Goal: Information Seeking & Learning: Check status

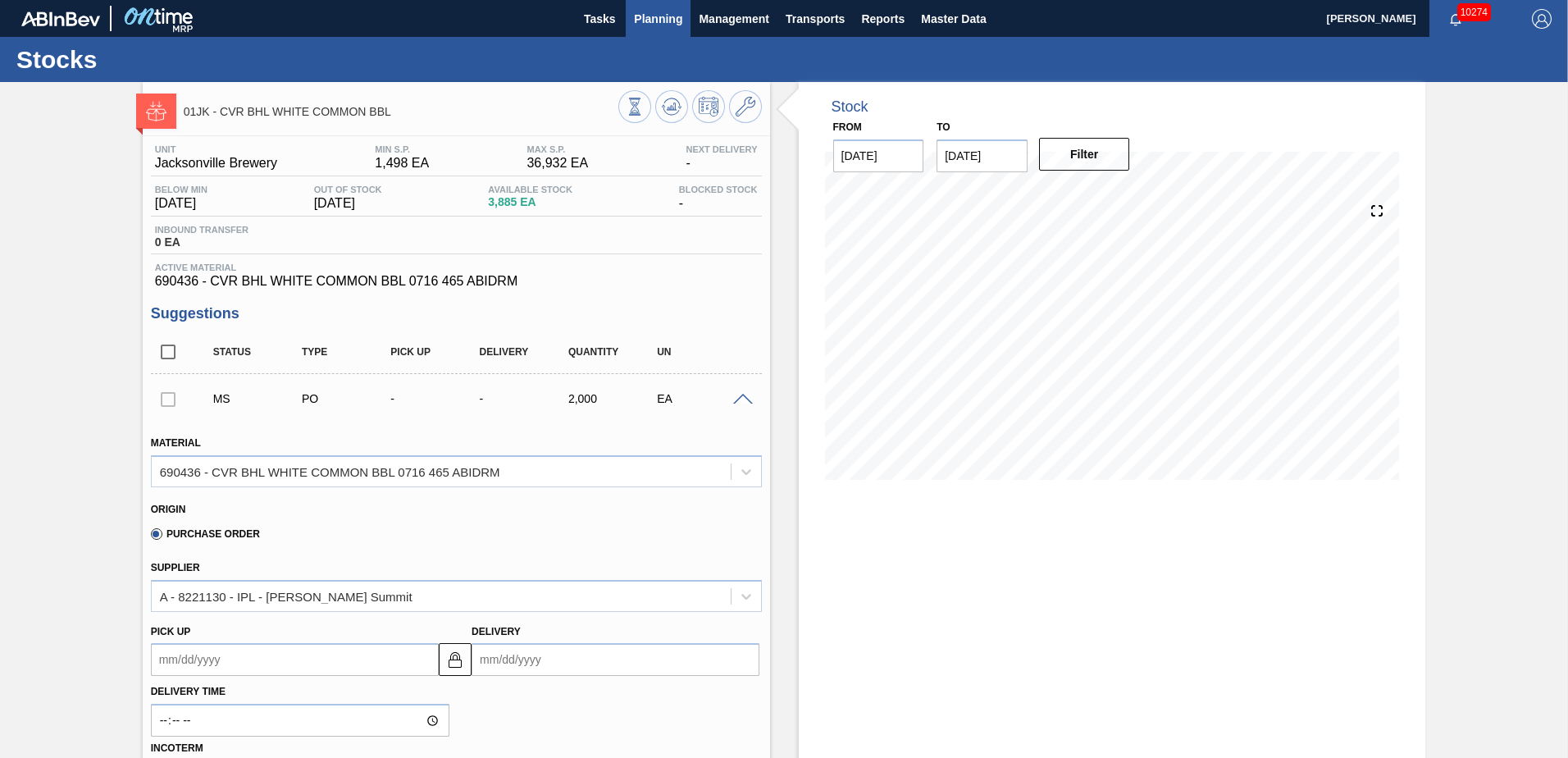
click at [660, 17] on span "Planning" at bounding box center [658, 19] width 48 height 19
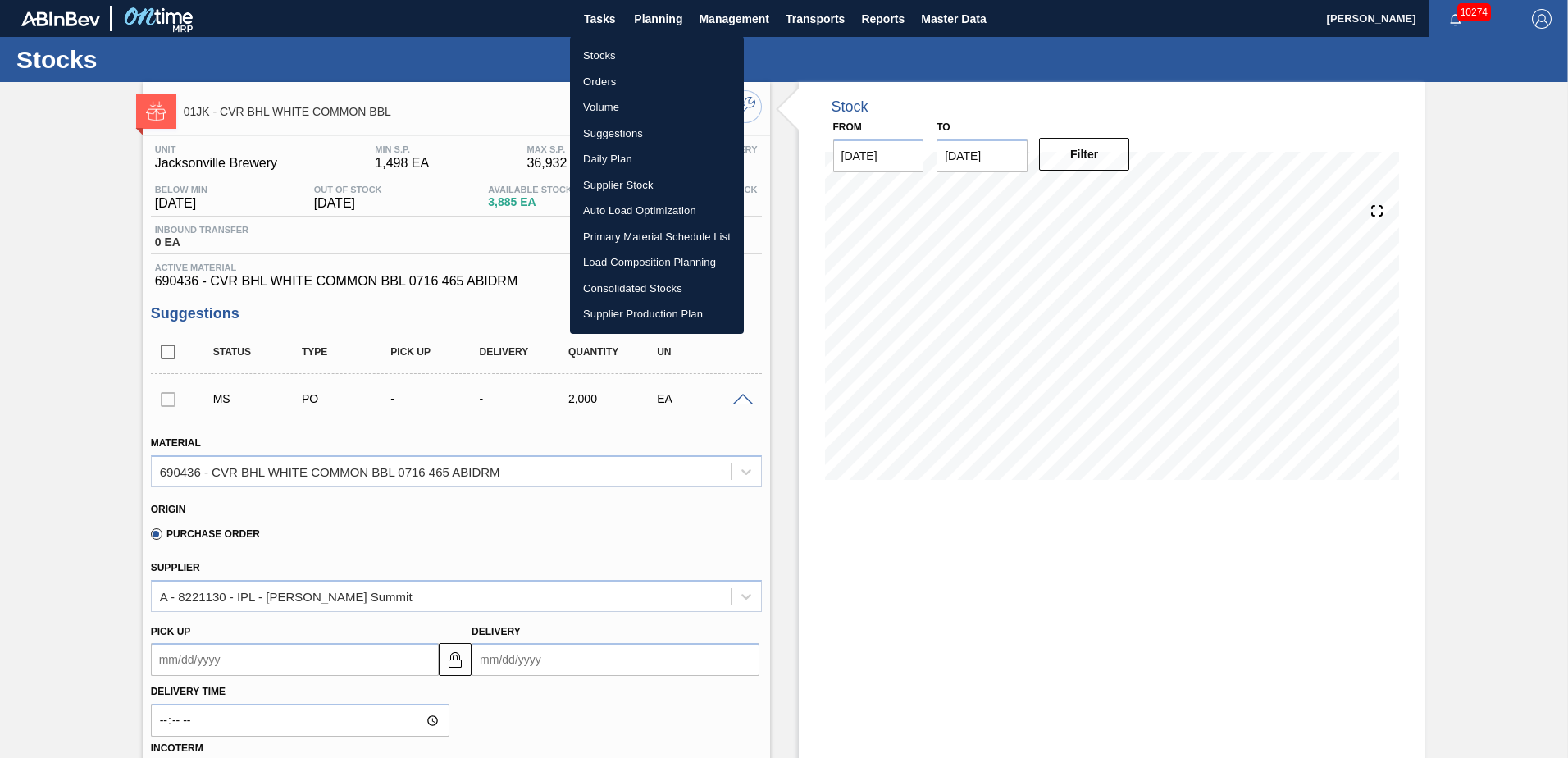
click at [645, 63] on li "Stocks" at bounding box center [656, 55] width 174 height 26
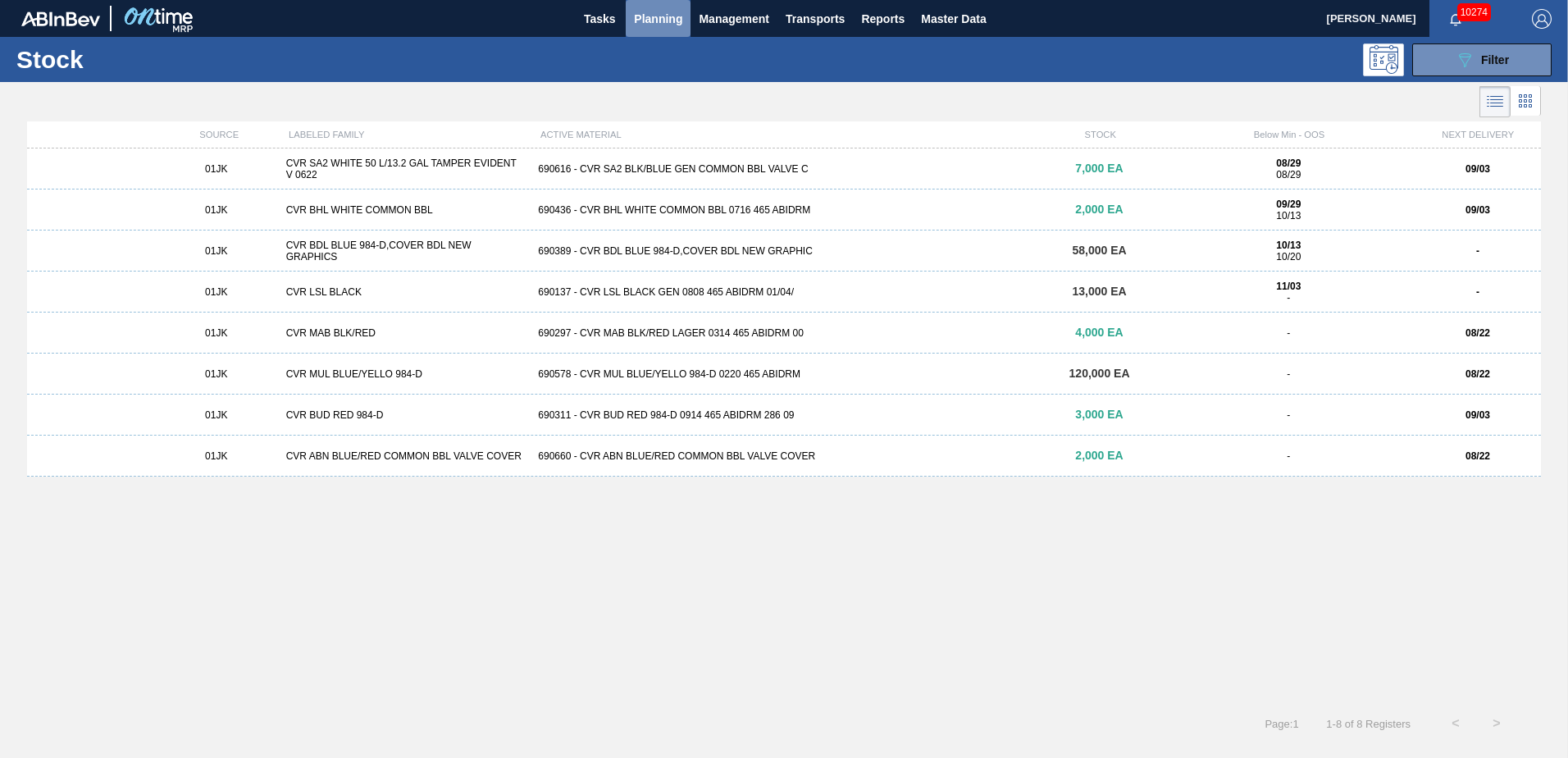
click at [675, 28] on button "Planning" at bounding box center [658, 19] width 65 height 37
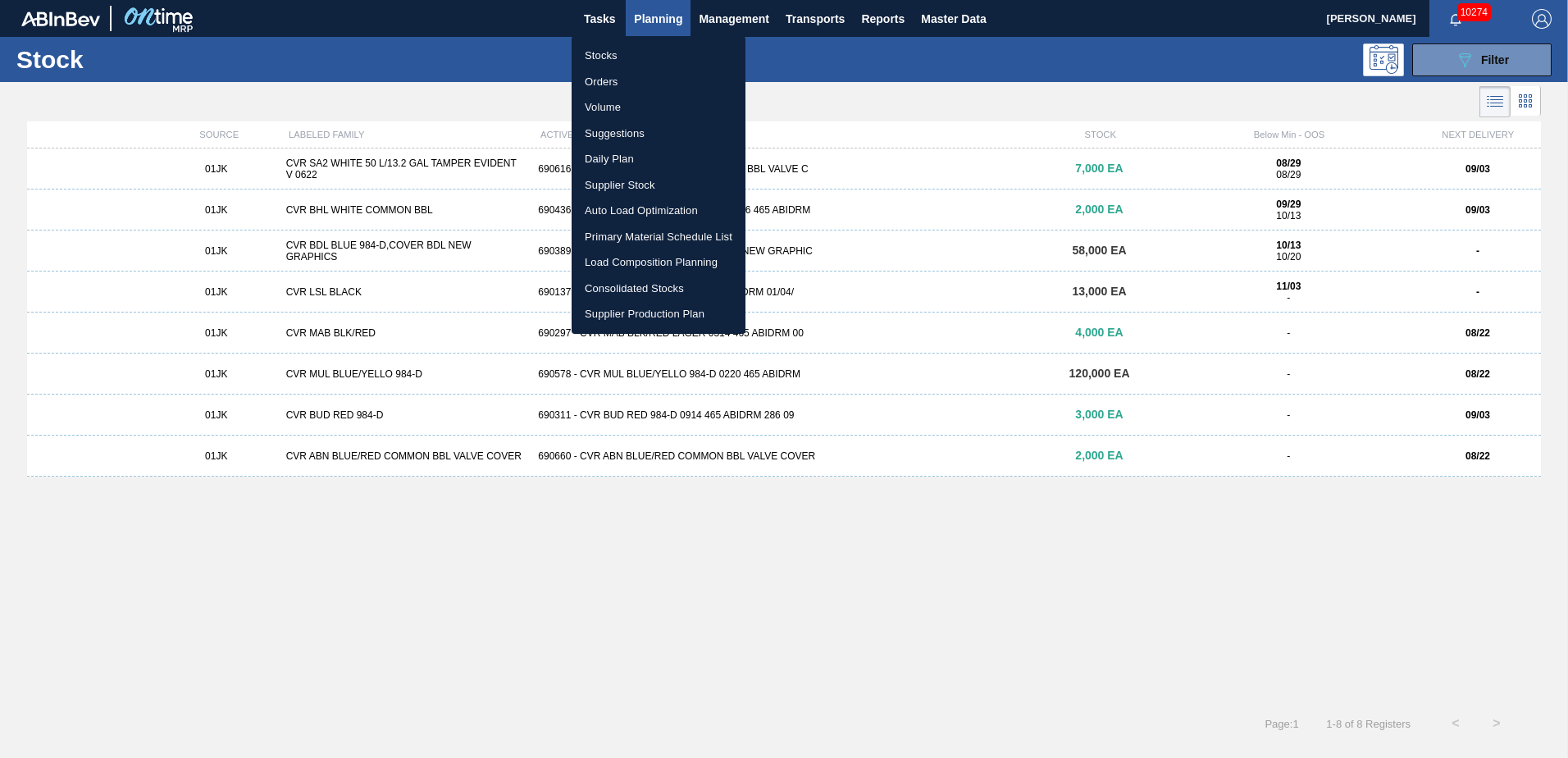
click at [645, 50] on li "Stocks" at bounding box center [658, 55] width 174 height 26
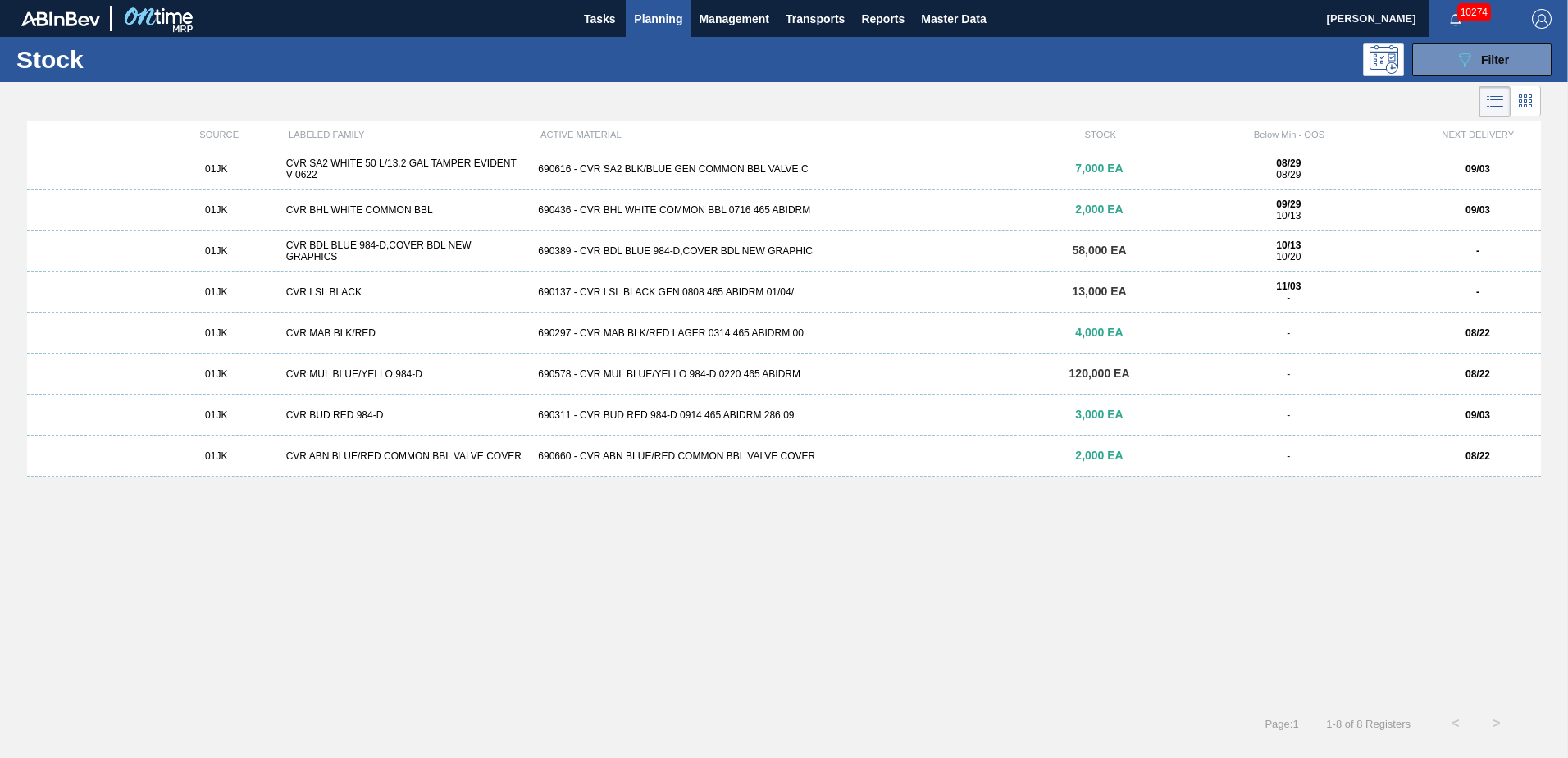
click at [1211, 379] on div "01JK CVR MUL BLUE/YELLO 984-D 690578 - CVR MUL BLUE/YELLO 984-D 0220 465 ABIDRM…" at bounding box center [784, 373] width 1514 height 41
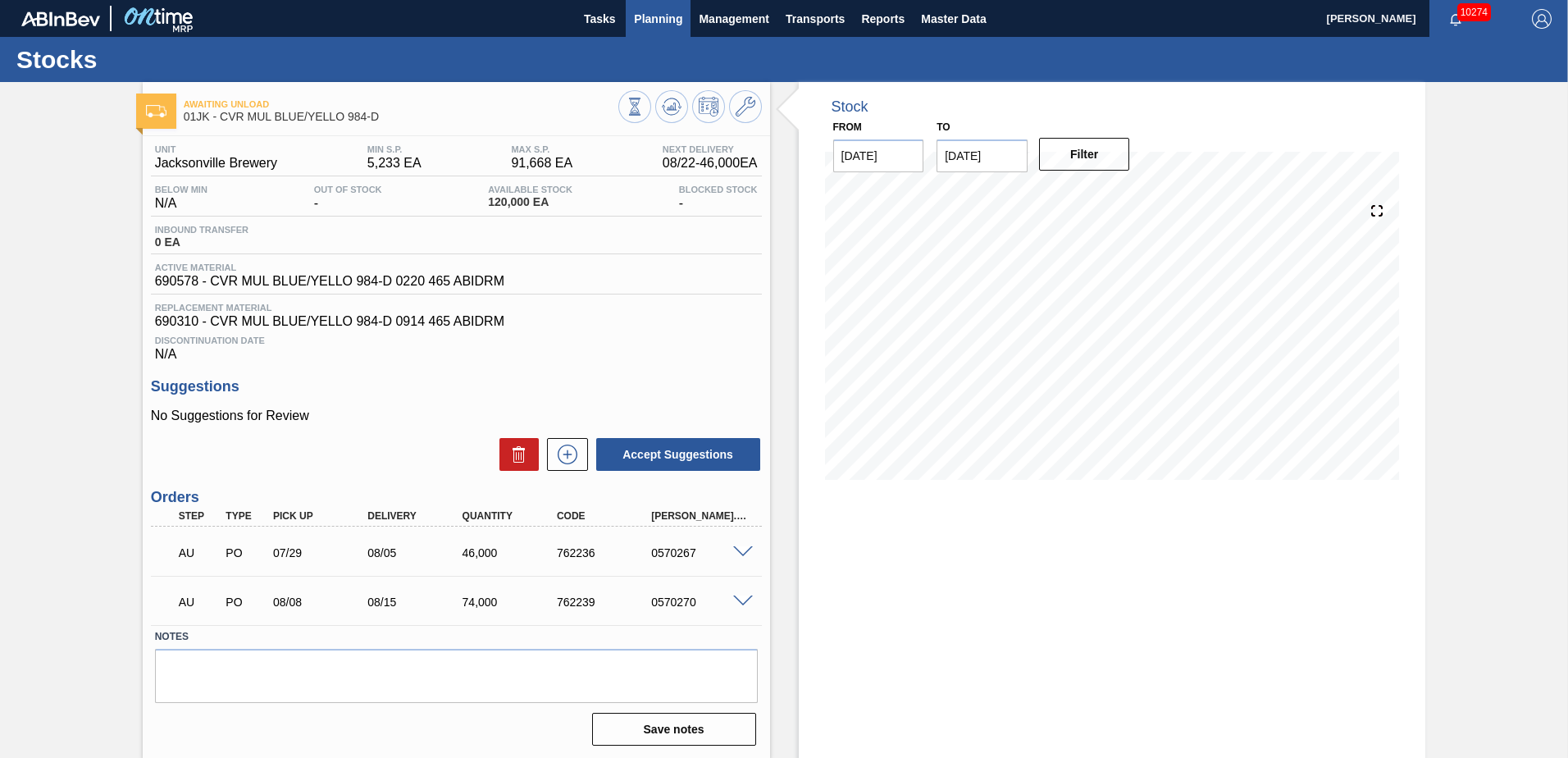
click at [650, 25] on span "Planning" at bounding box center [658, 19] width 48 height 19
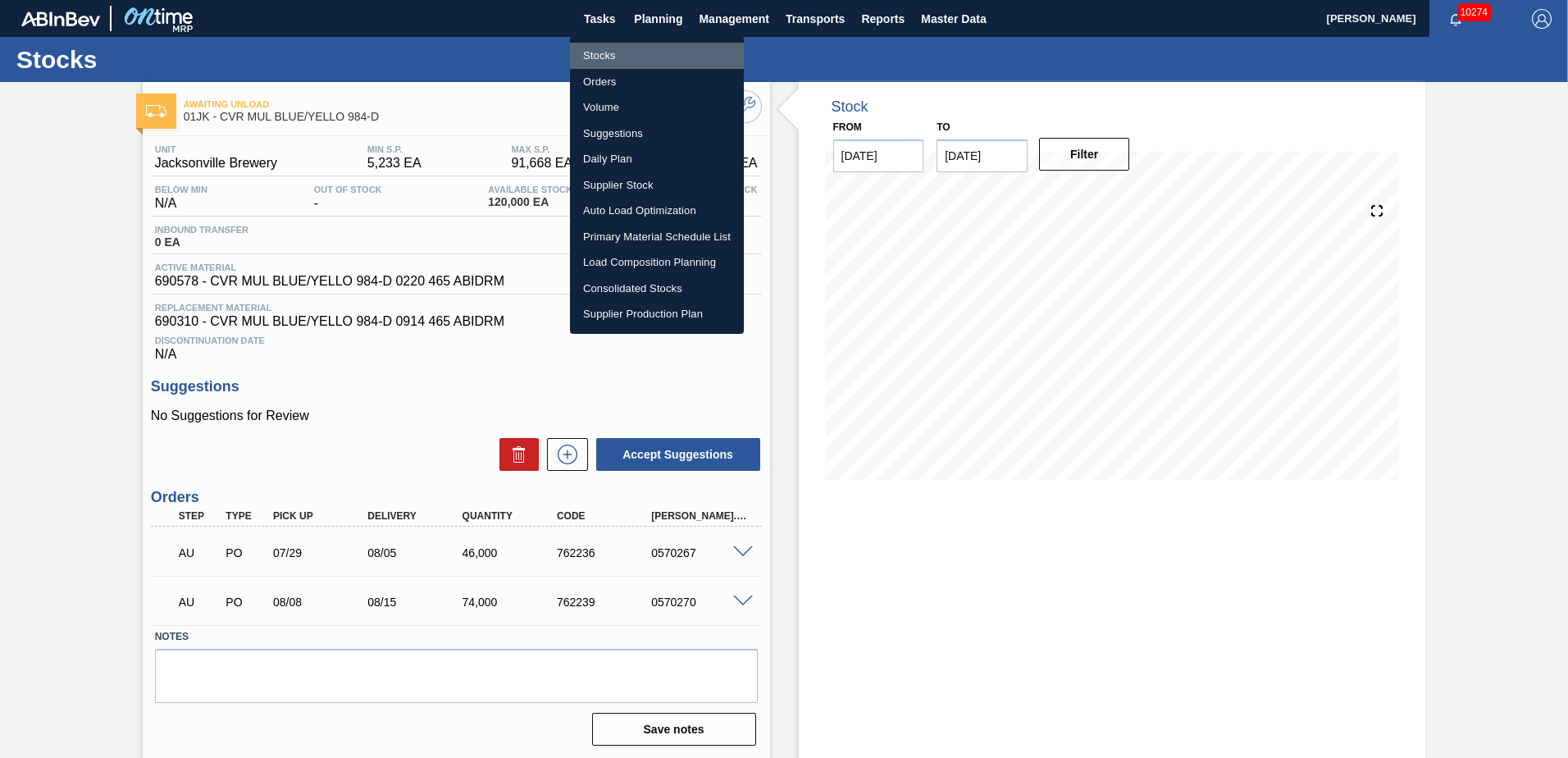
click at [613, 47] on li "Stocks" at bounding box center [656, 55] width 174 height 26
